Goal: Task Accomplishment & Management: Complete application form

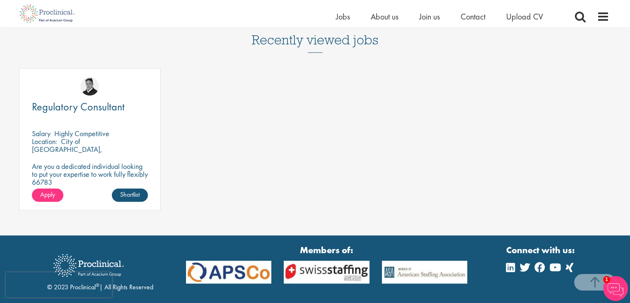
scroll to position [699, 0]
